Goal: Transaction & Acquisition: Purchase product/service

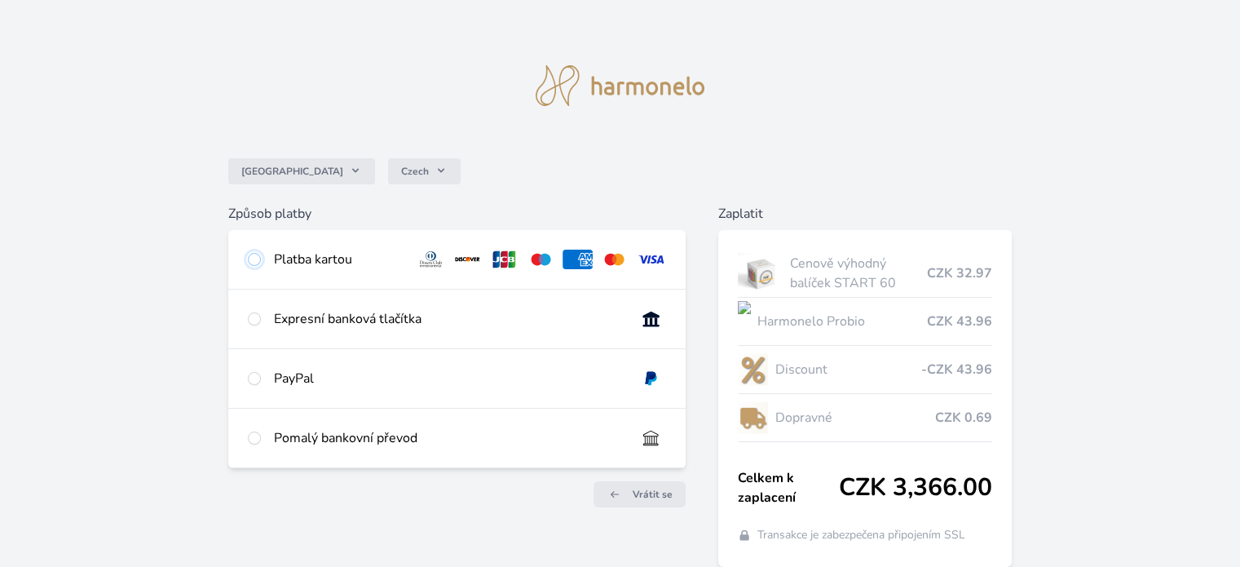
click at [258, 260] on input "radio" at bounding box center [254, 259] width 13 height 13
radio input "true"
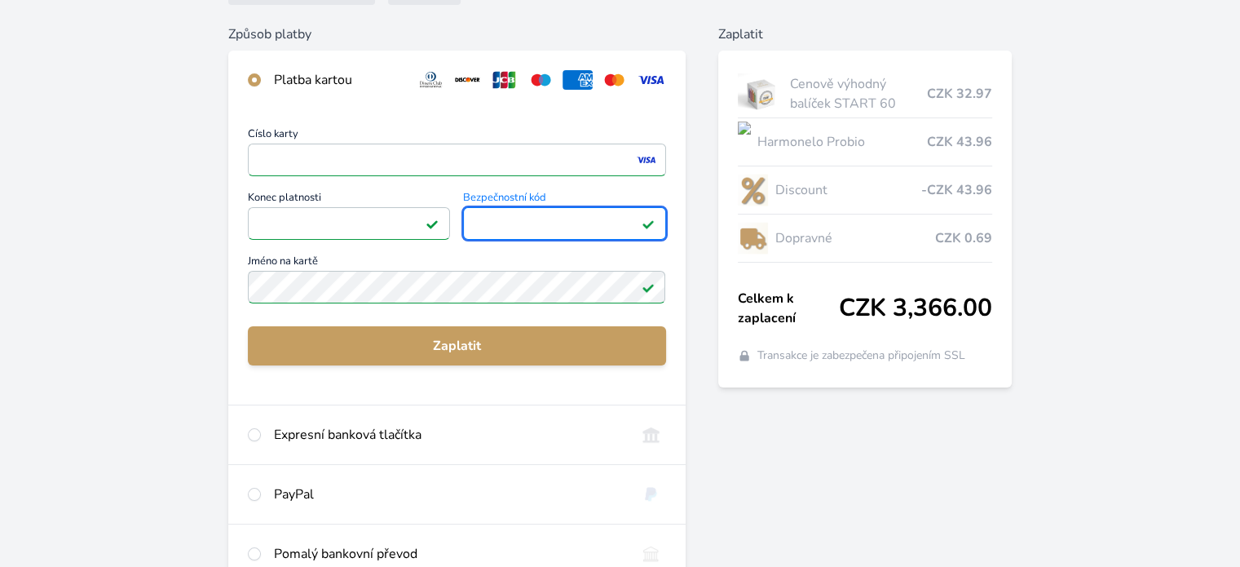
scroll to position [320, 0]
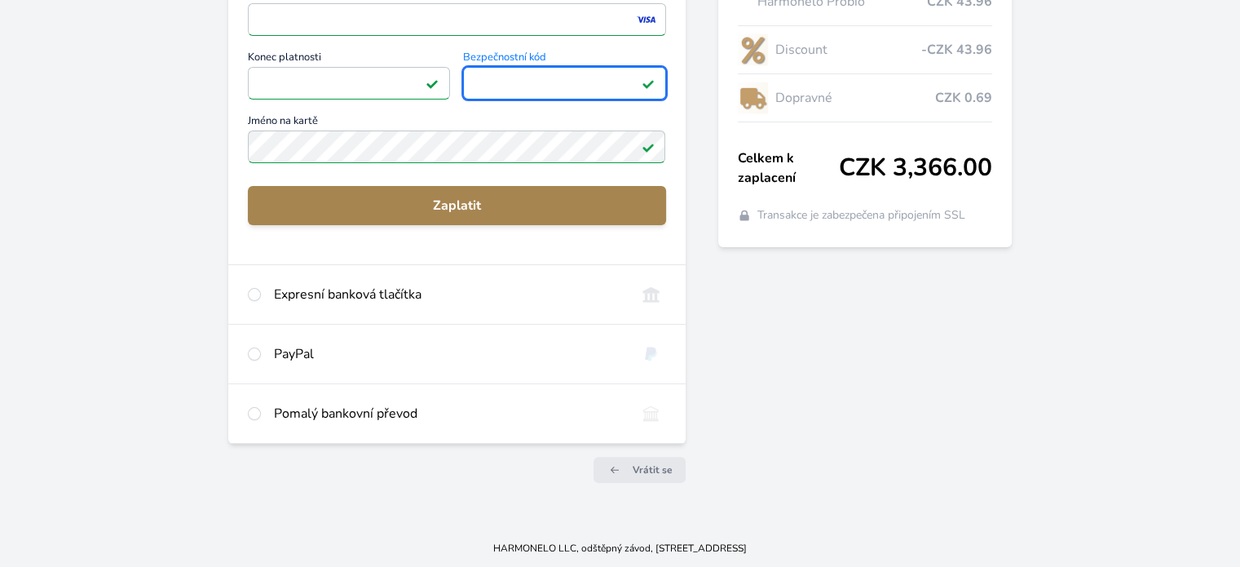
click at [459, 206] on span "Zaplatit" at bounding box center [456, 206] width 391 height 20
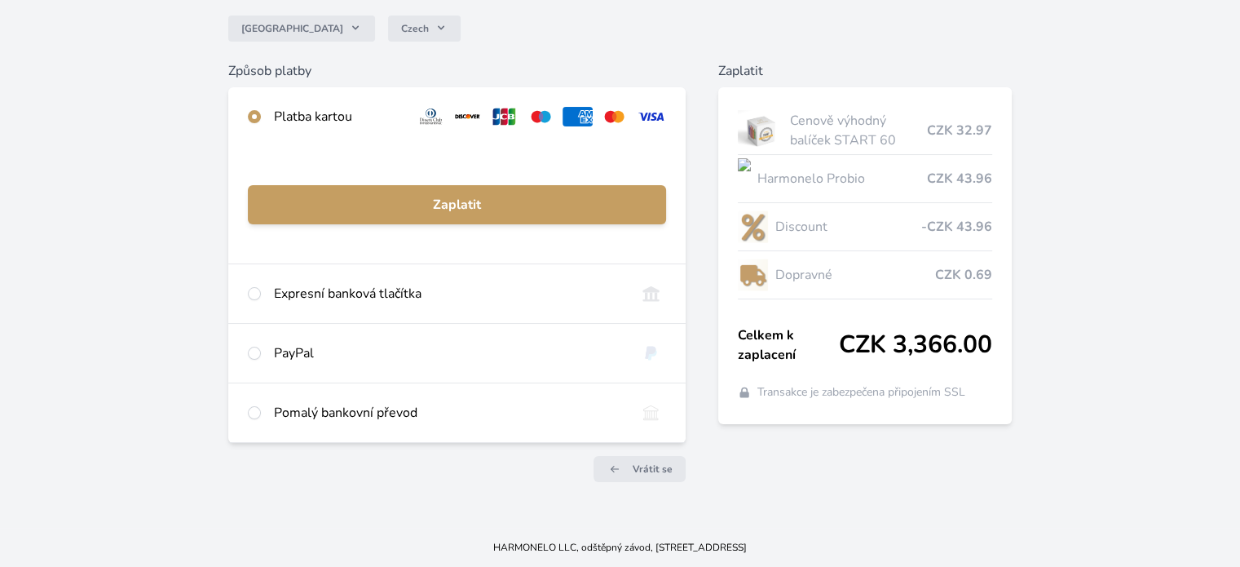
scroll to position [142, 0]
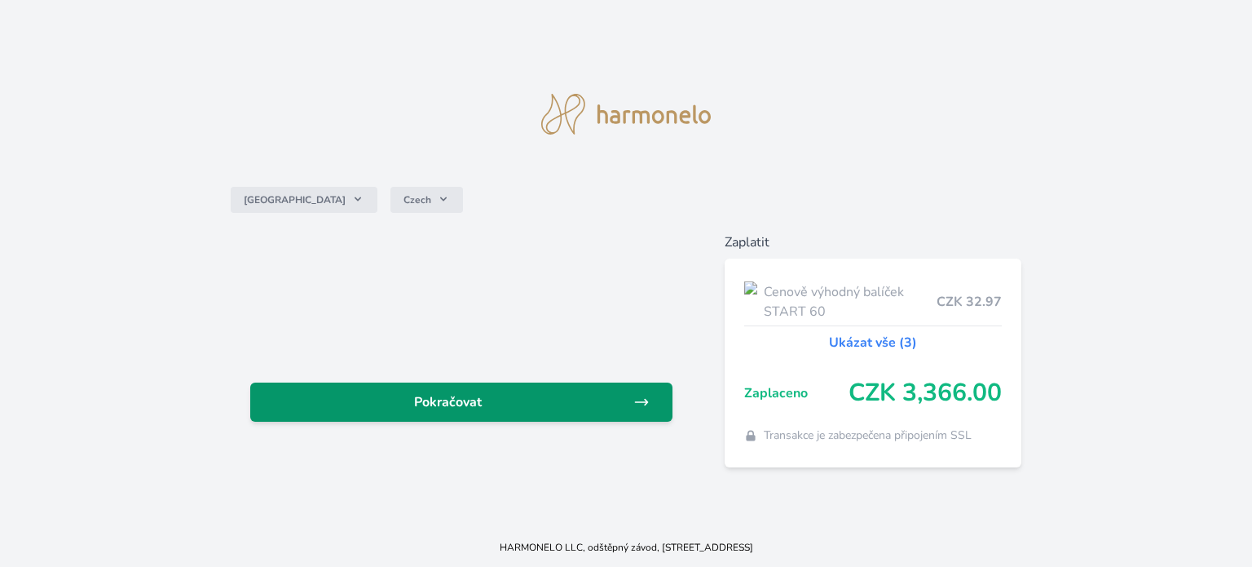
click at [462, 394] on span "Pokračovat" at bounding box center [448, 402] width 370 height 20
